Goal: Transaction & Acquisition: Purchase product/service

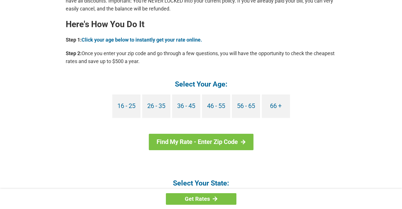
scroll to position [508, 0]
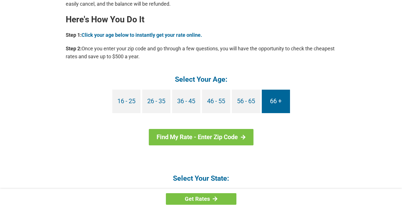
click at [279, 101] on link "66 +" at bounding box center [276, 100] width 28 height 23
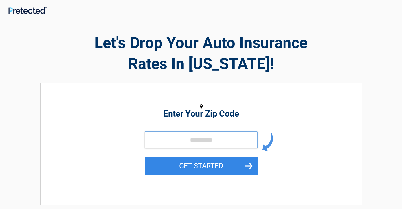
click at [196, 139] on input "tel" at bounding box center [201, 139] width 113 height 17
click at [168, 136] on input "tel" at bounding box center [201, 139] width 113 height 17
click at [167, 136] on input "tel" at bounding box center [201, 139] width 113 height 17
click at [178, 142] on input "tel" at bounding box center [201, 139] width 113 height 17
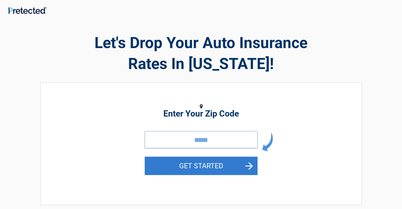
type input "*****"
click at [192, 163] on button "GET STARTED" at bounding box center [201, 165] width 113 height 18
